Goal: Task Accomplishment & Management: Manage account settings

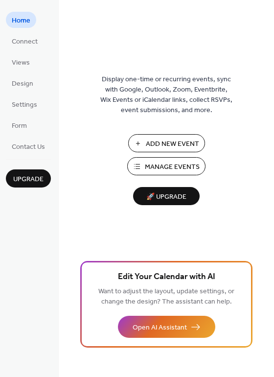
click at [149, 162] on span "Manage Events" at bounding box center [172, 167] width 55 height 10
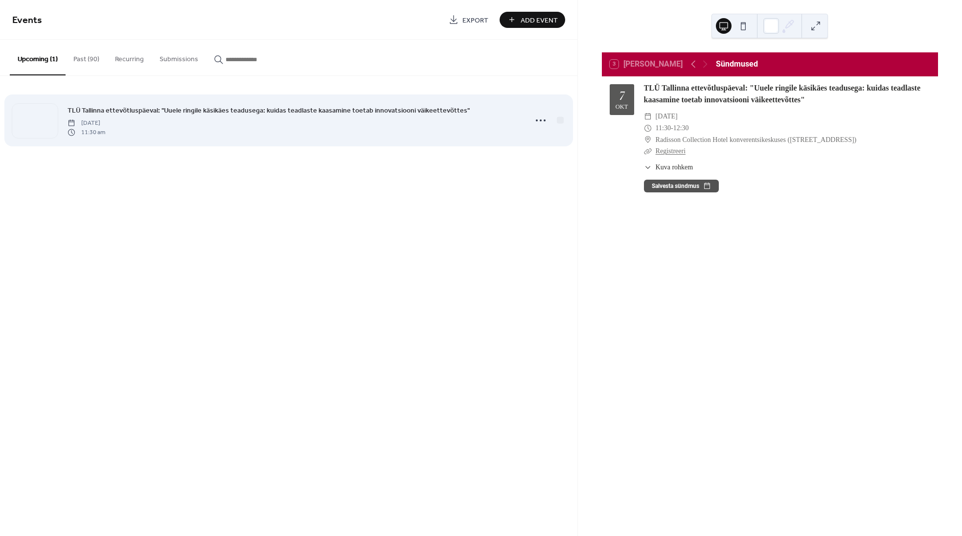
click at [306, 110] on span "TLÜ Tallinna ettevõtluspäeval: "Uuele ringile käsikäes teadusega: kuidas teadla…" at bounding box center [269, 111] width 402 height 10
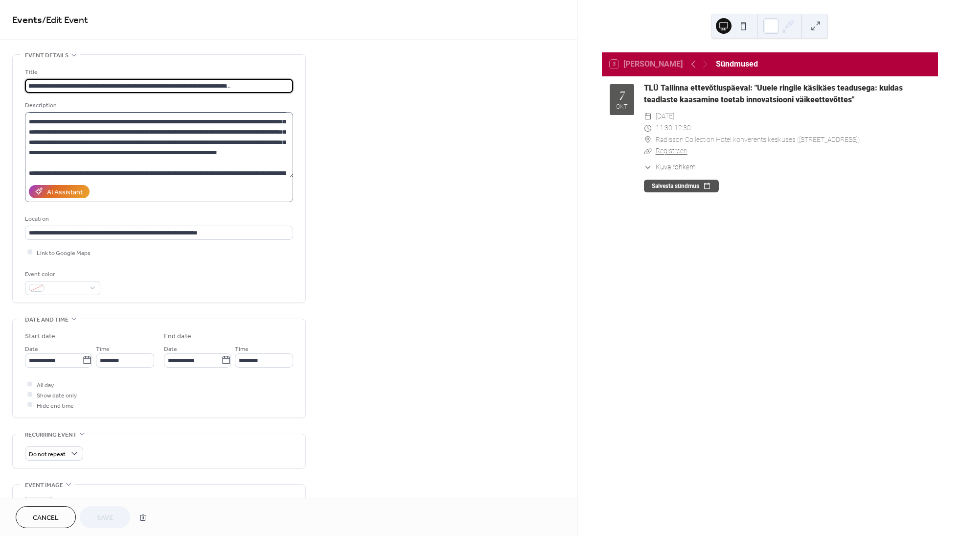
scroll to position [186, 0]
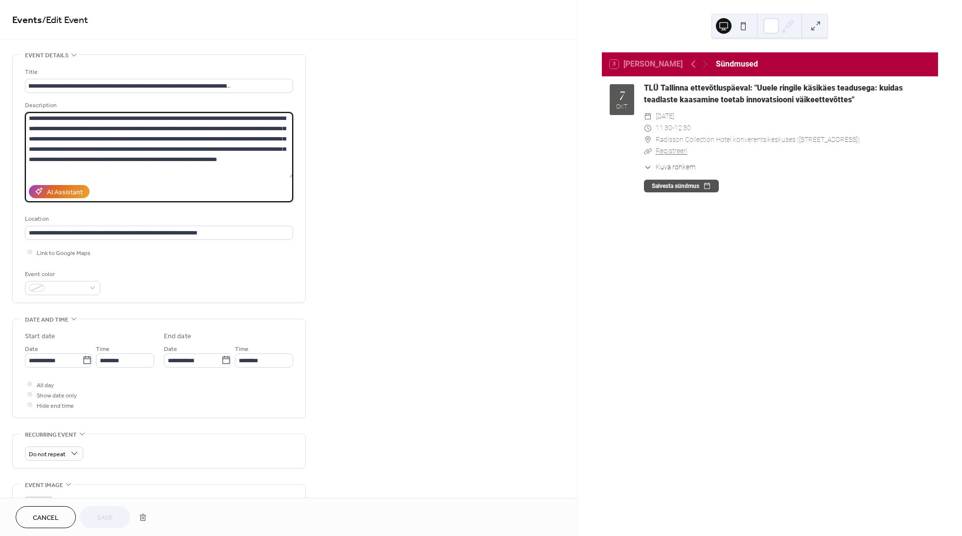
click at [256, 137] on textarea at bounding box center [159, 145] width 269 height 66
type textarea "**********"
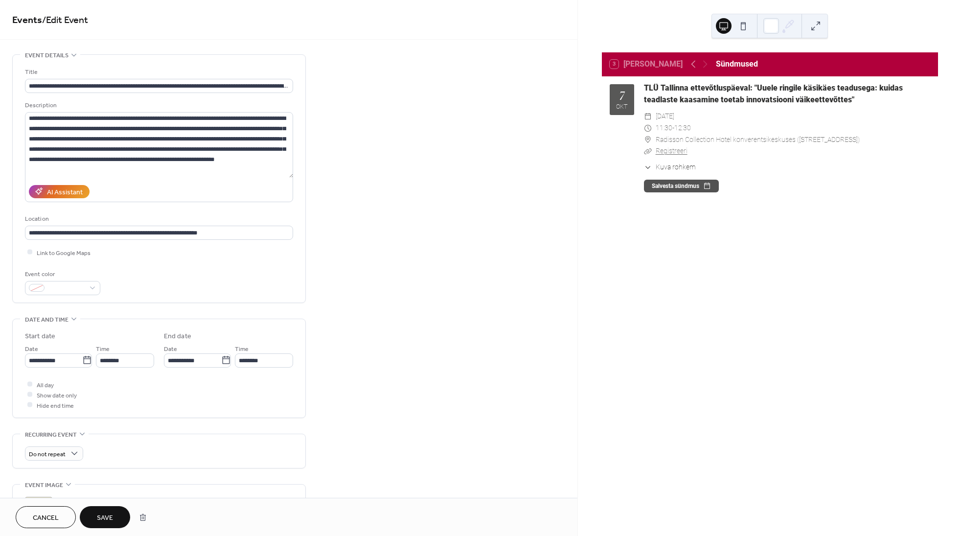
click at [98, 514] on span "Save" at bounding box center [105, 518] width 16 height 10
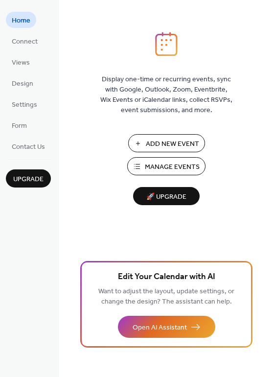
click at [195, 162] on span "Manage Events" at bounding box center [172, 167] width 55 height 10
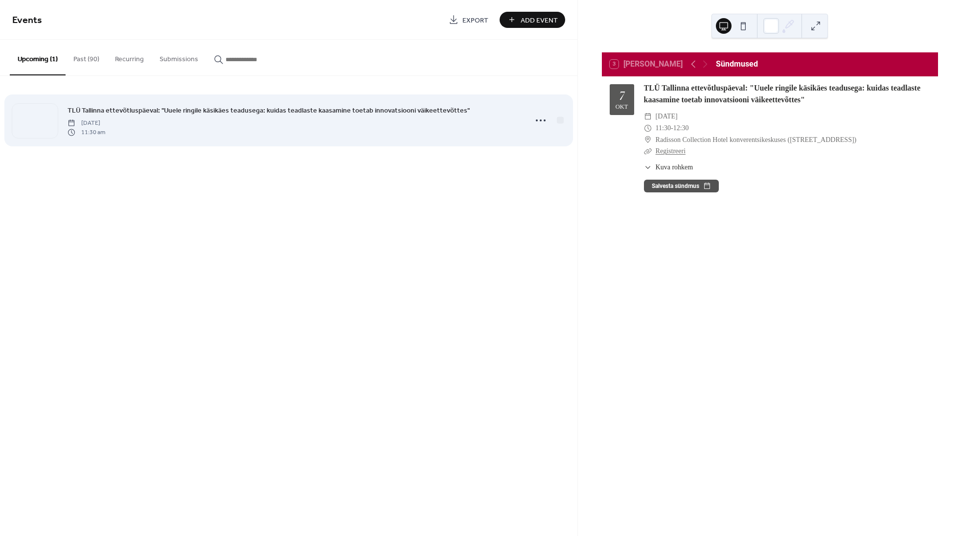
click at [405, 119] on div "TLÜ Tallinna ettevõtluspäeval: "Uuele ringile käsikäes teadusega: kuidas teadla…" at bounding box center [294, 120] width 453 height 31
click at [394, 109] on span "TLÜ Tallinna ettevõtluspäeval: "Uuele ringile käsikäes teadusega: kuidas teadla…" at bounding box center [269, 111] width 402 height 10
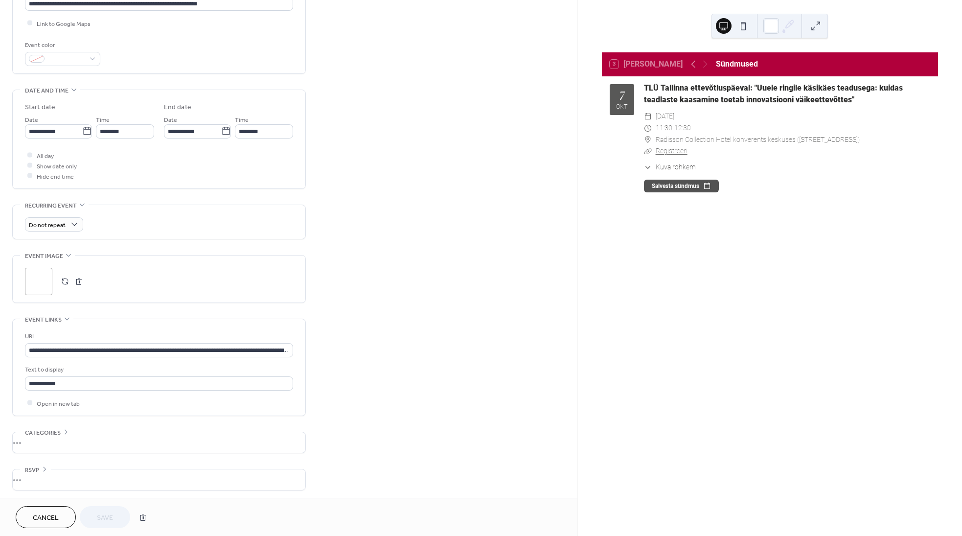
click at [65, 280] on button "button" at bounding box center [65, 282] width 14 height 14
click at [109, 515] on span "Save" at bounding box center [105, 518] width 16 height 10
